Goal: Transaction & Acquisition: Book appointment/travel/reservation

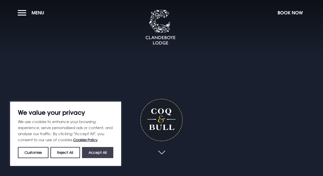
click at [98, 152] on button "Accept All" at bounding box center [97, 152] width 31 height 11
checkbox input "true"
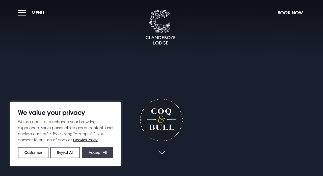
checkbox input "true"
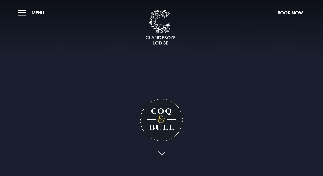
click at [163, 153] on link at bounding box center [162, 153] width 12 height 11
click at [282, 13] on button "Book Now" at bounding box center [290, 12] width 30 height 11
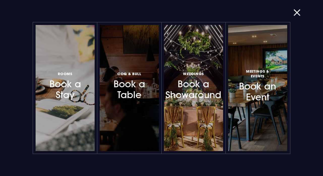
click at [129, 86] on h3 "Coq & Bull Book a Table" at bounding box center [128, 85] width 37 height 30
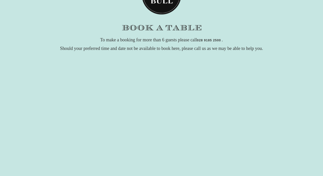
scroll to position [46, 0]
